Goal: Task Accomplishment & Management: Use online tool/utility

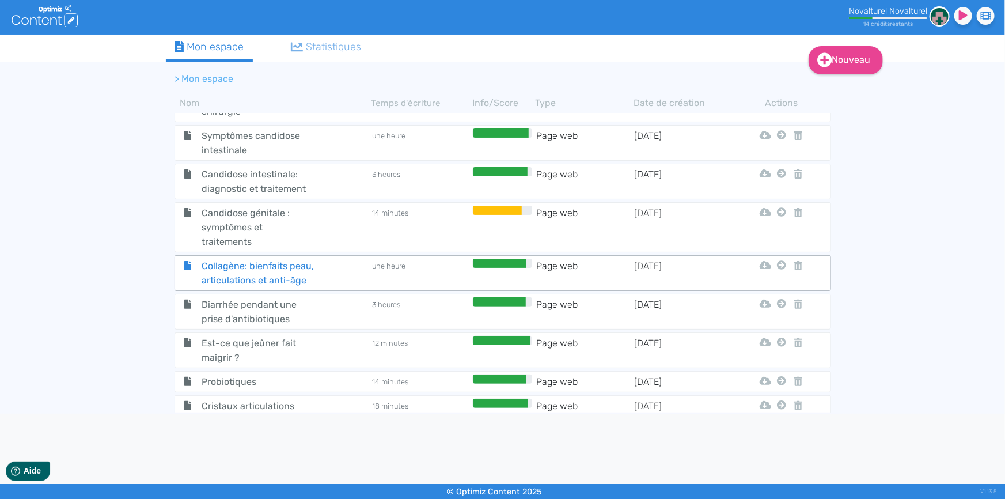
scroll to position [974, 0]
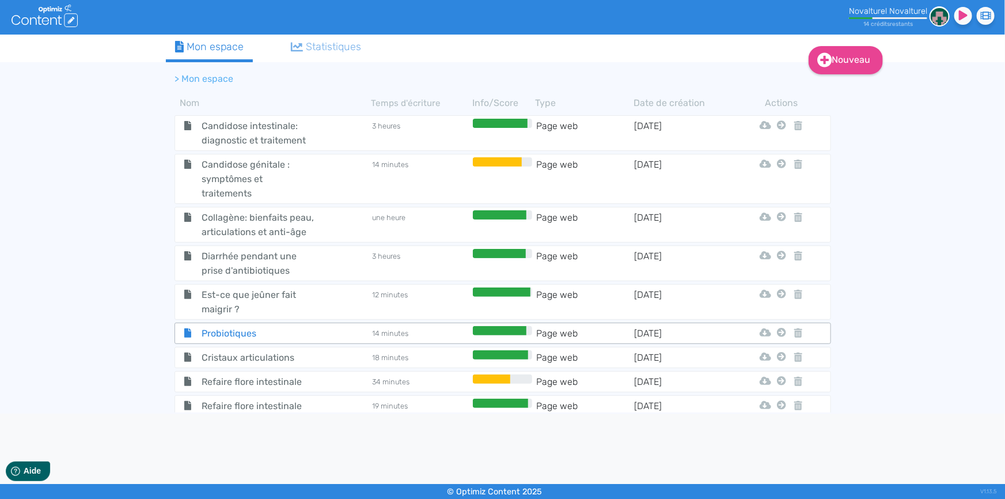
click at [306, 326] on span "Probiotiques" at bounding box center [258, 333] width 130 height 14
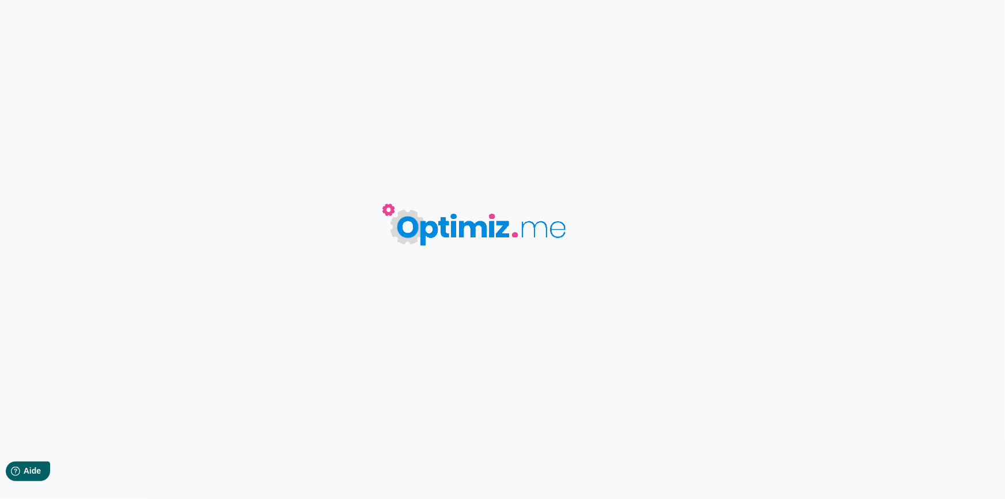
type input "Probiotiques"
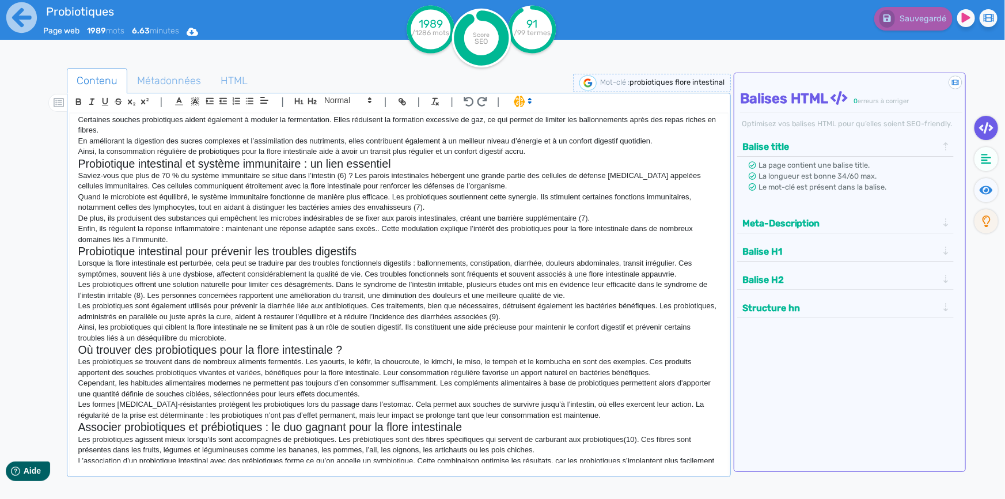
scroll to position [628, 0]
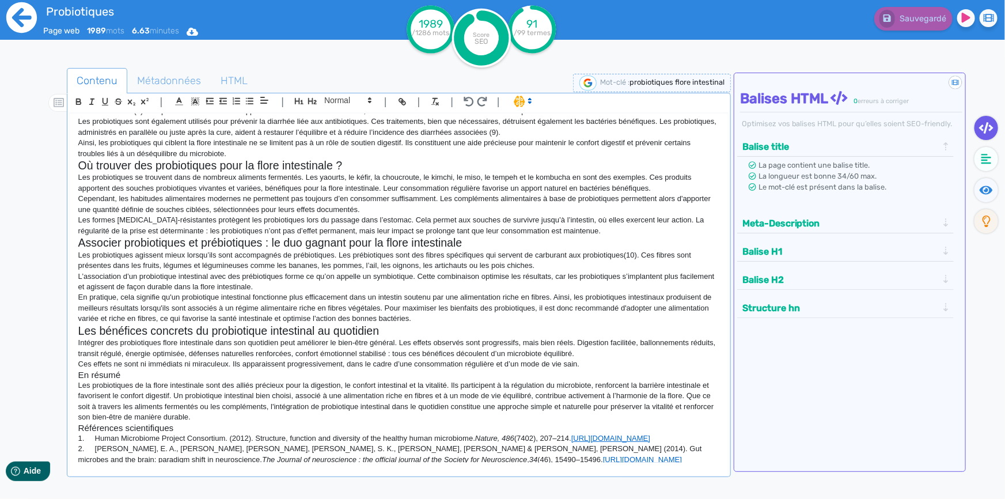
click at [21, 20] on icon at bounding box center [21, 17] width 31 height 31
